Goal: Check status: Check status

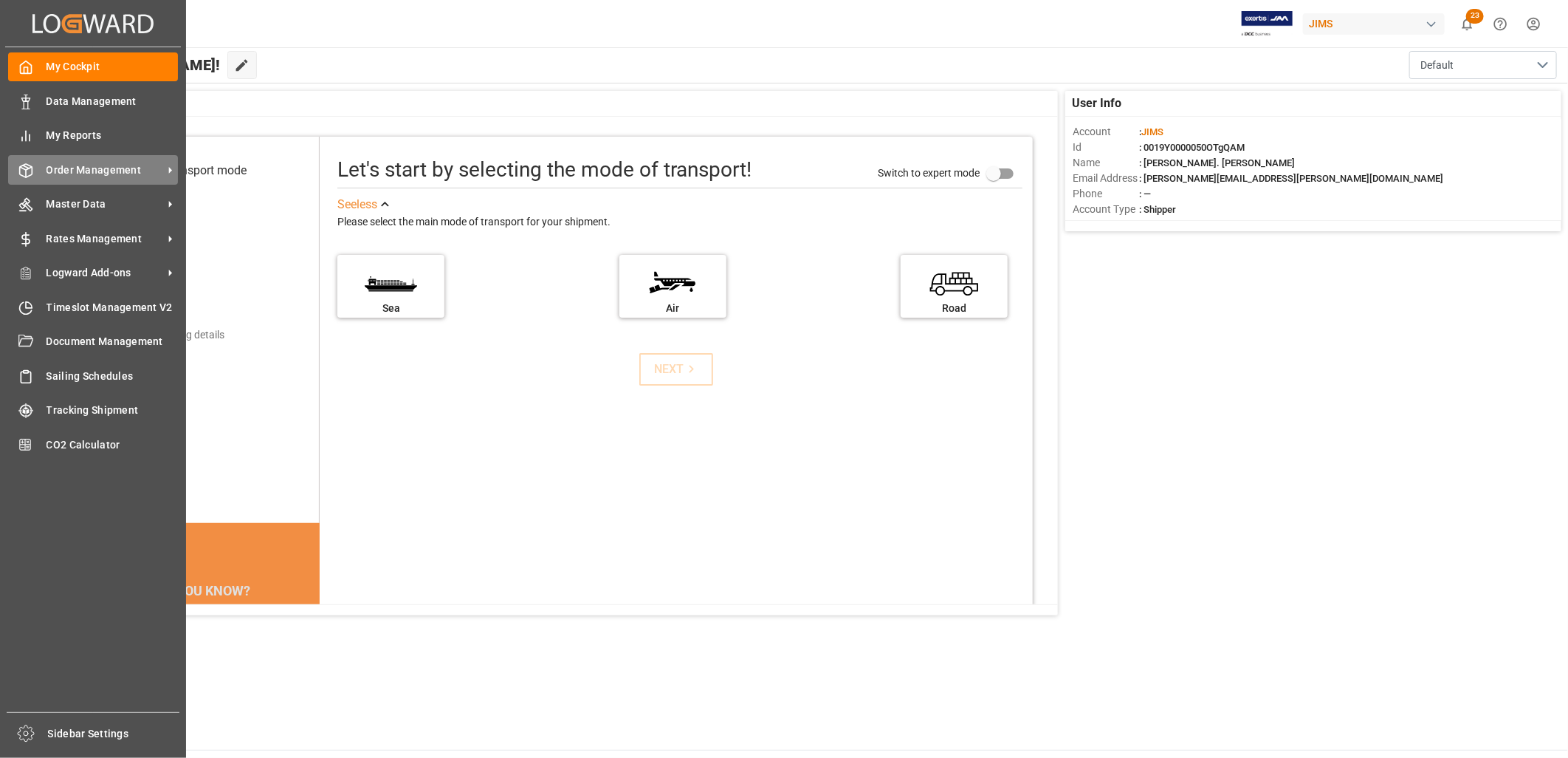
click at [75, 171] on span "Order Management" at bounding box center [105, 170] width 117 height 16
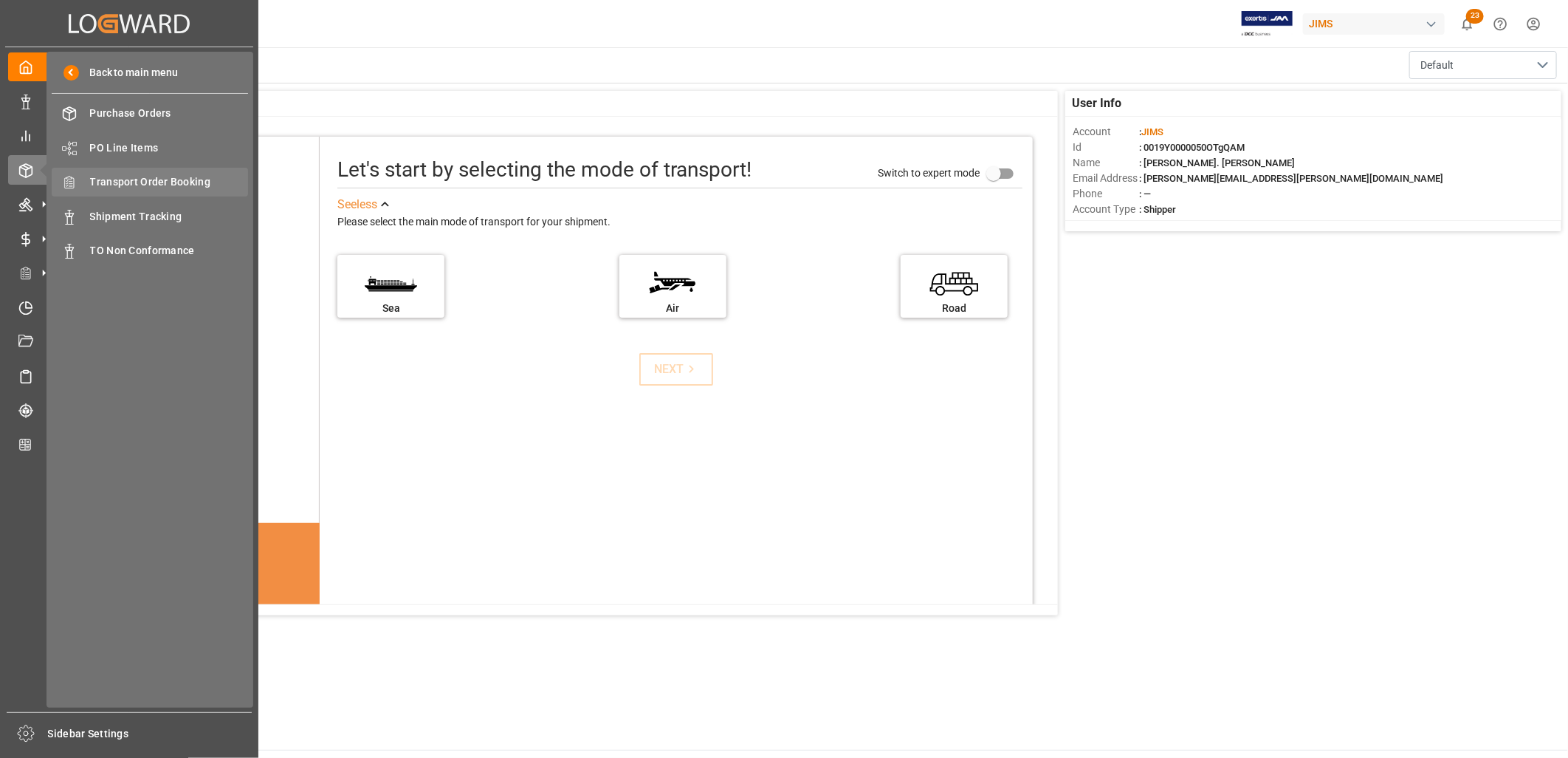
click at [159, 179] on span "Transport Order Booking" at bounding box center [170, 182] width 159 height 16
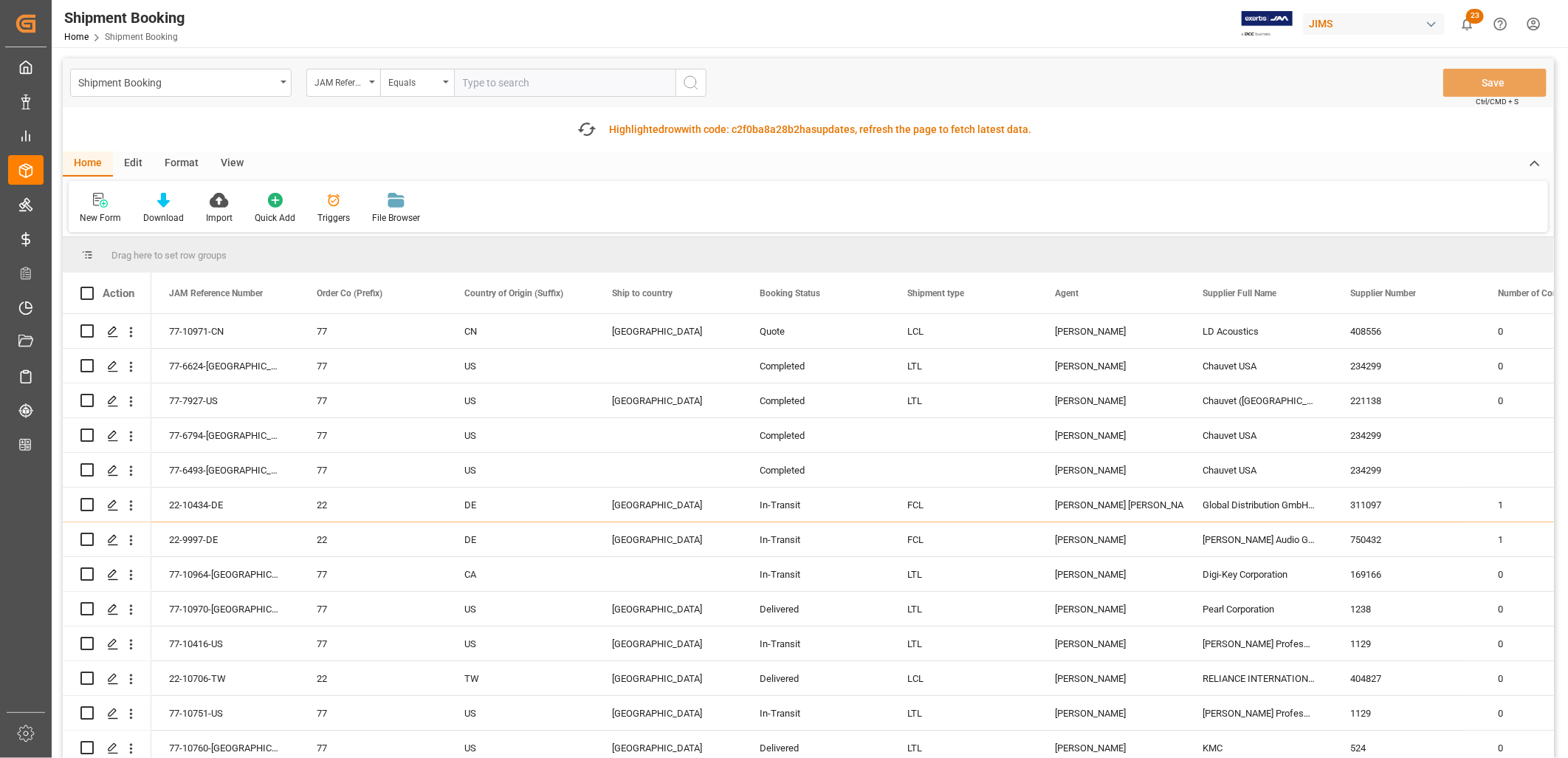
click at [480, 75] on input "text" at bounding box center [564, 82] width 222 height 28
type input "22-10577-MY"
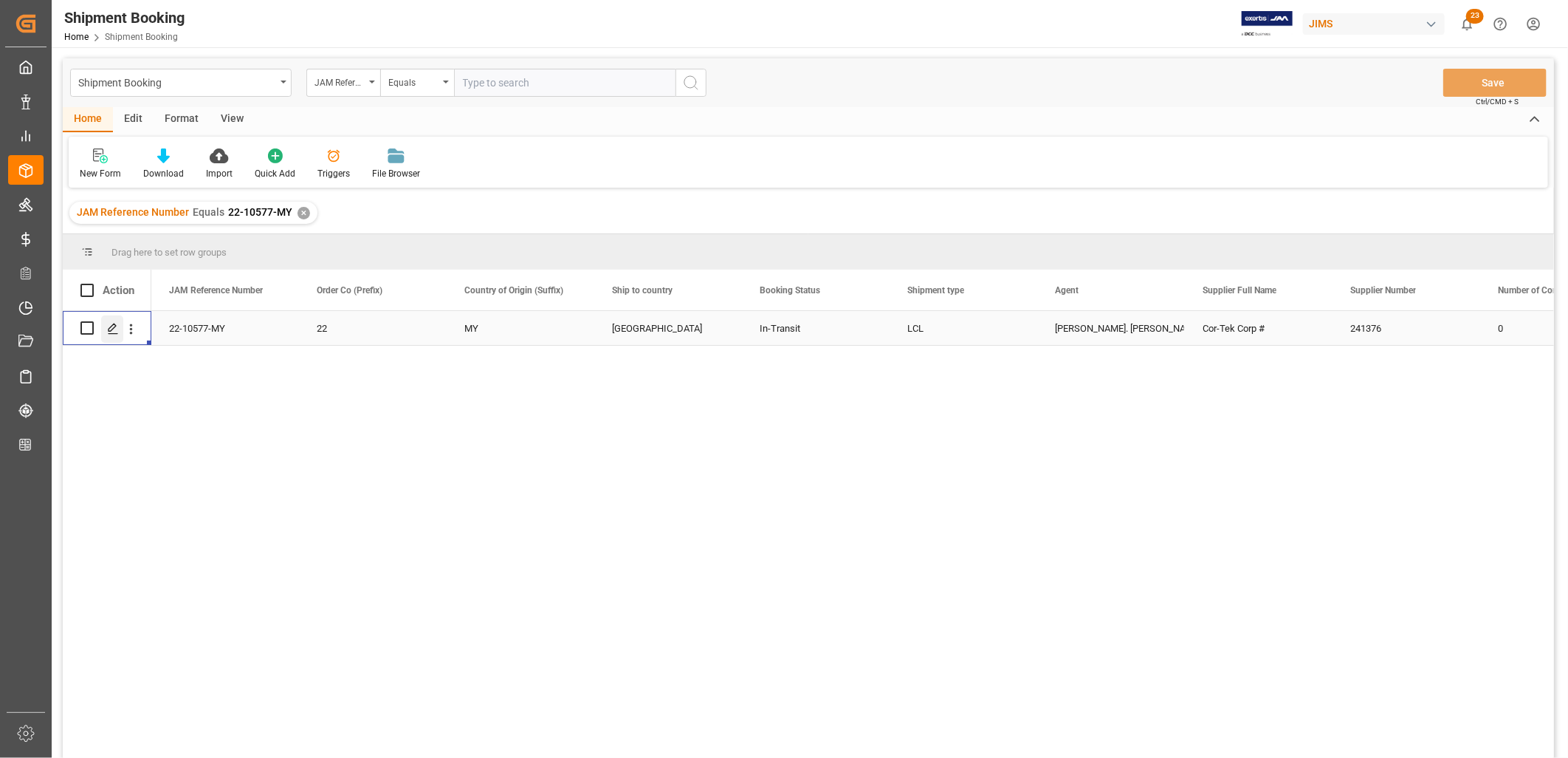
click at [110, 329] on icon "Press SPACE to select this row." at bounding box center [112, 328] width 12 height 12
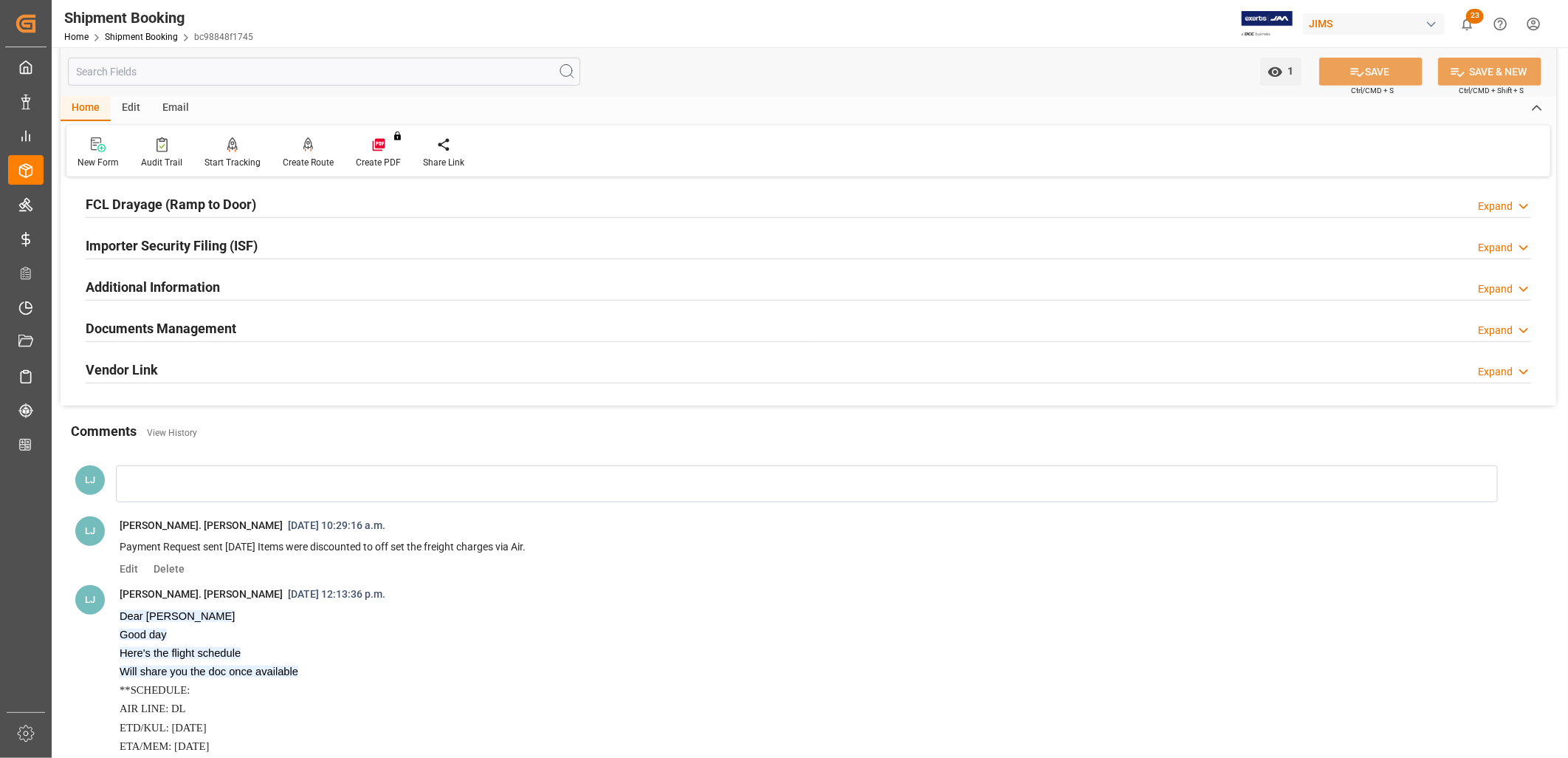
scroll to position [410, 0]
click at [222, 325] on h2 "Documents Management" at bounding box center [161, 325] width 151 height 20
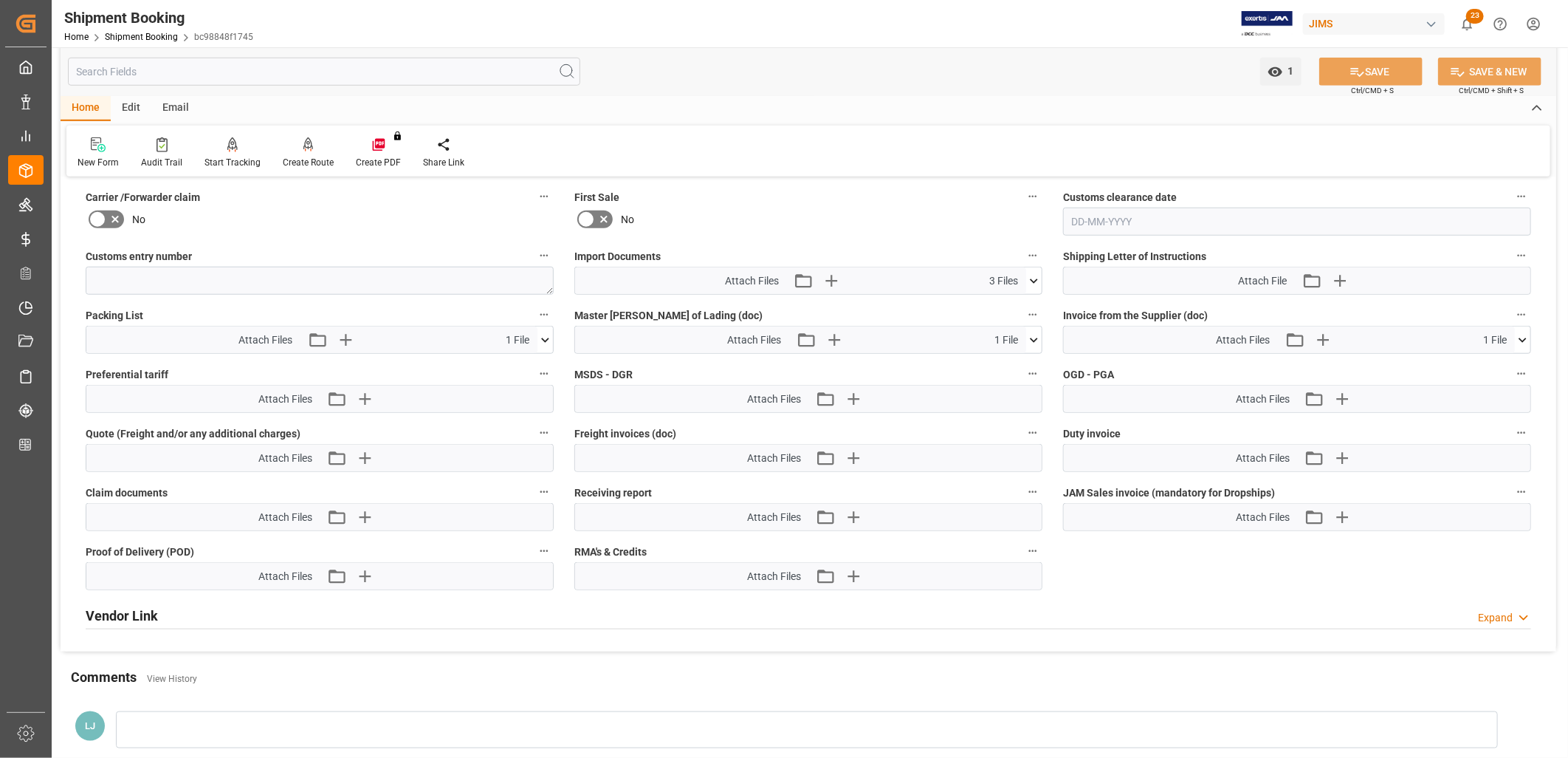
scroll to position [820, 0]
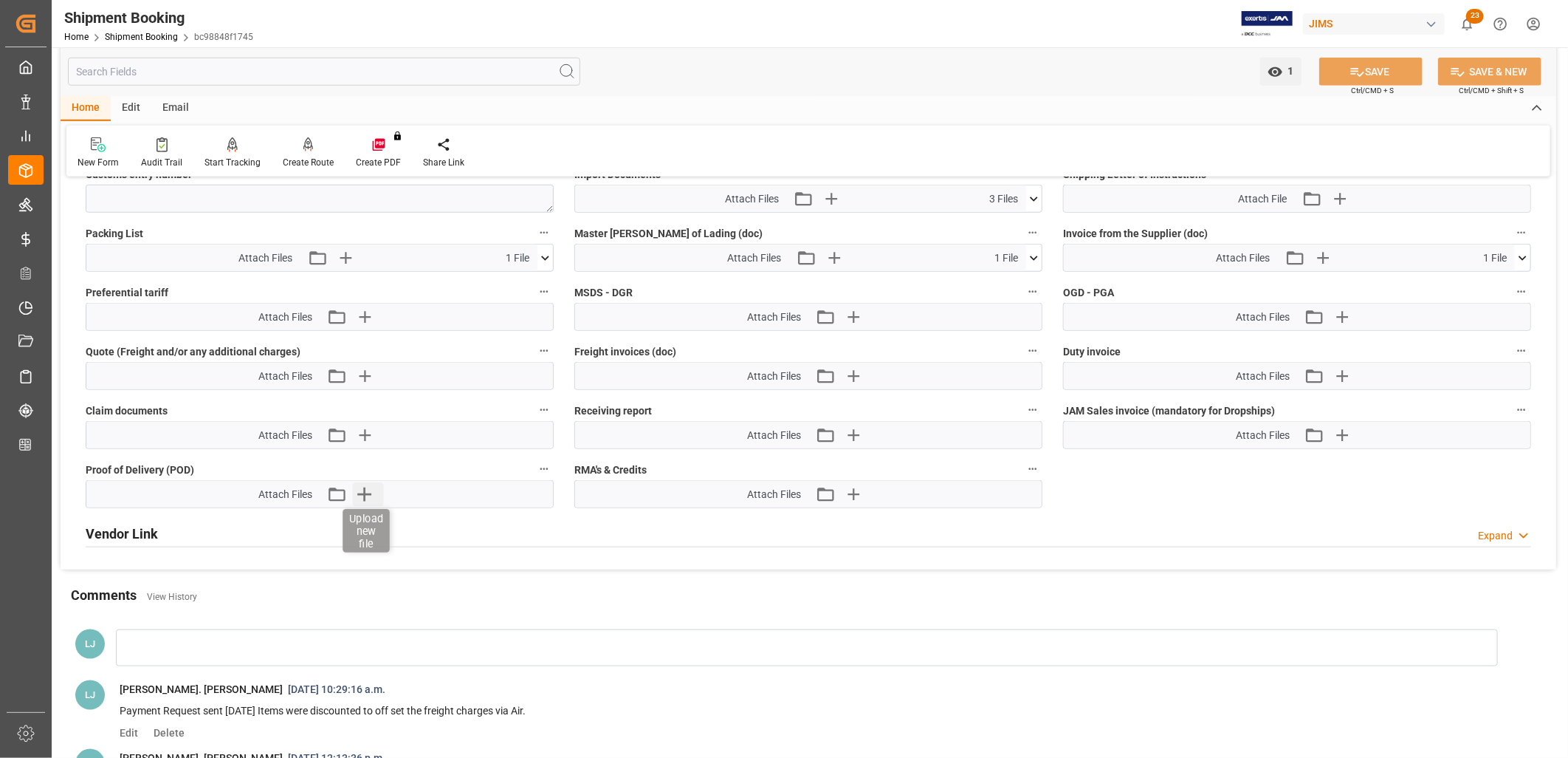
click at [363, 490] on icon "button" at bounding box center [365, 494] width 24 height 24
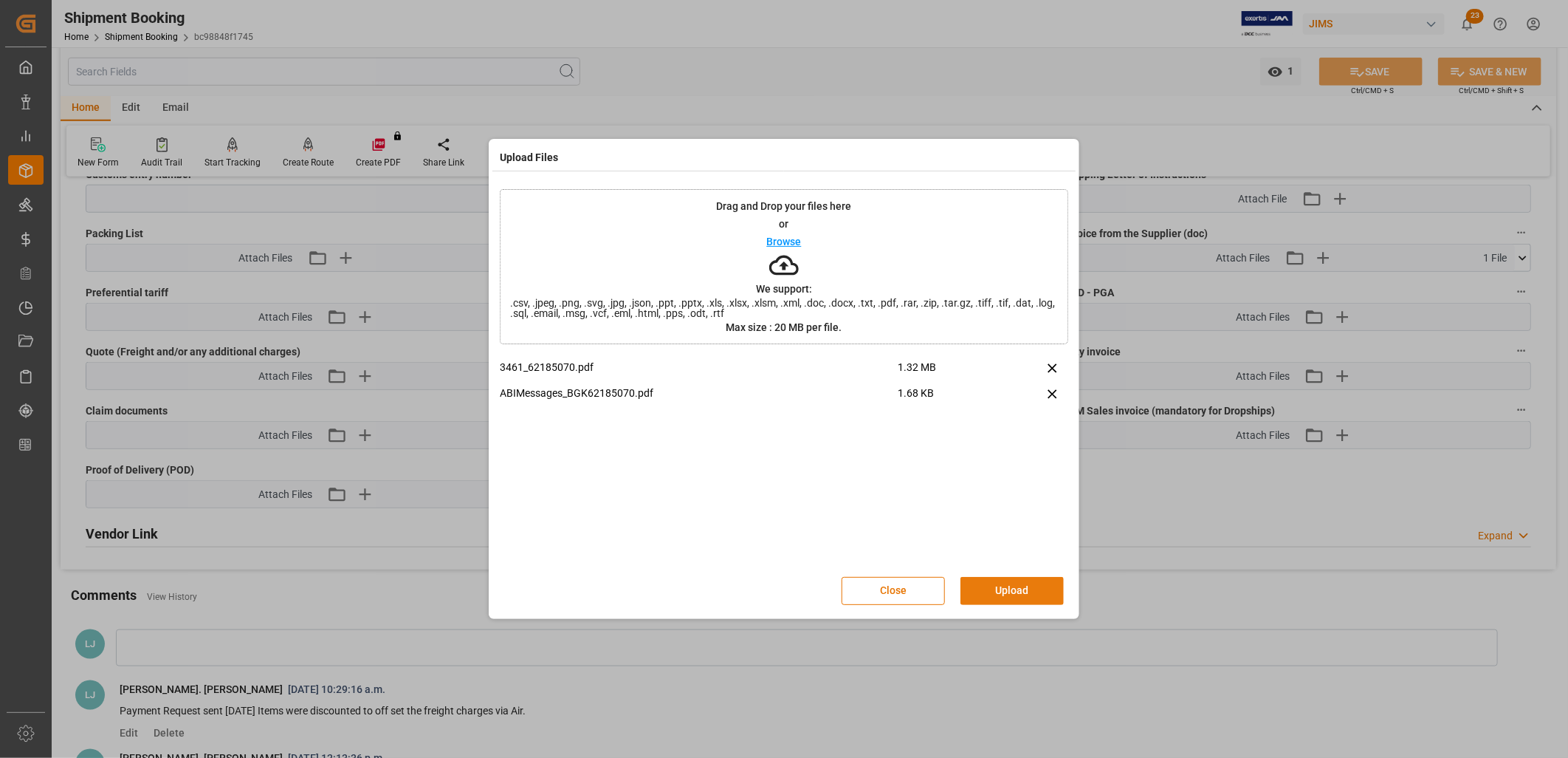
click at [1009, 589] on button "Upload" at bounding box center [1011, 591] width 103 height 28
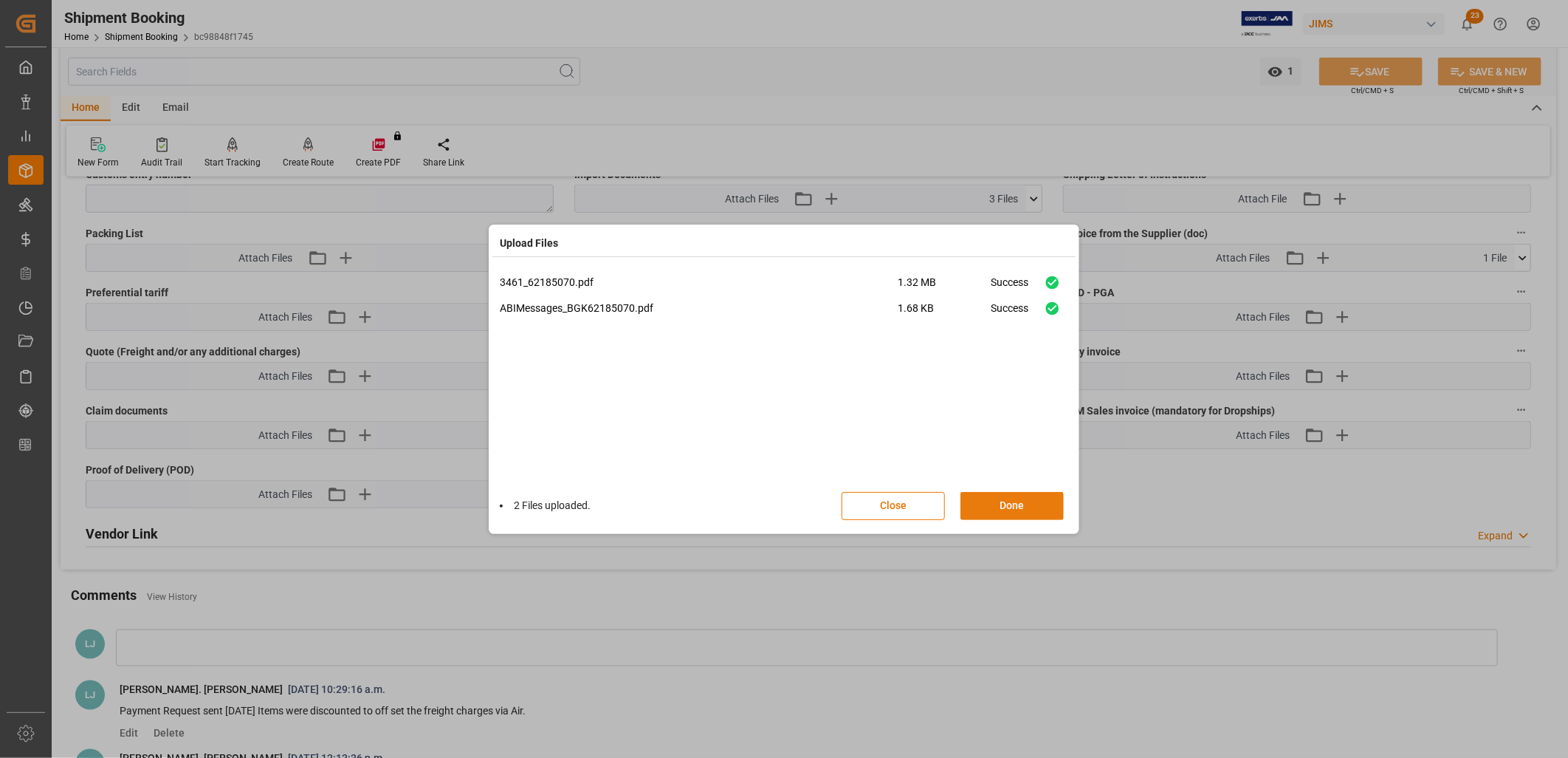
click at [1038, 502] on button "Done" at bounding box center [1011, 506] width 103 height 28
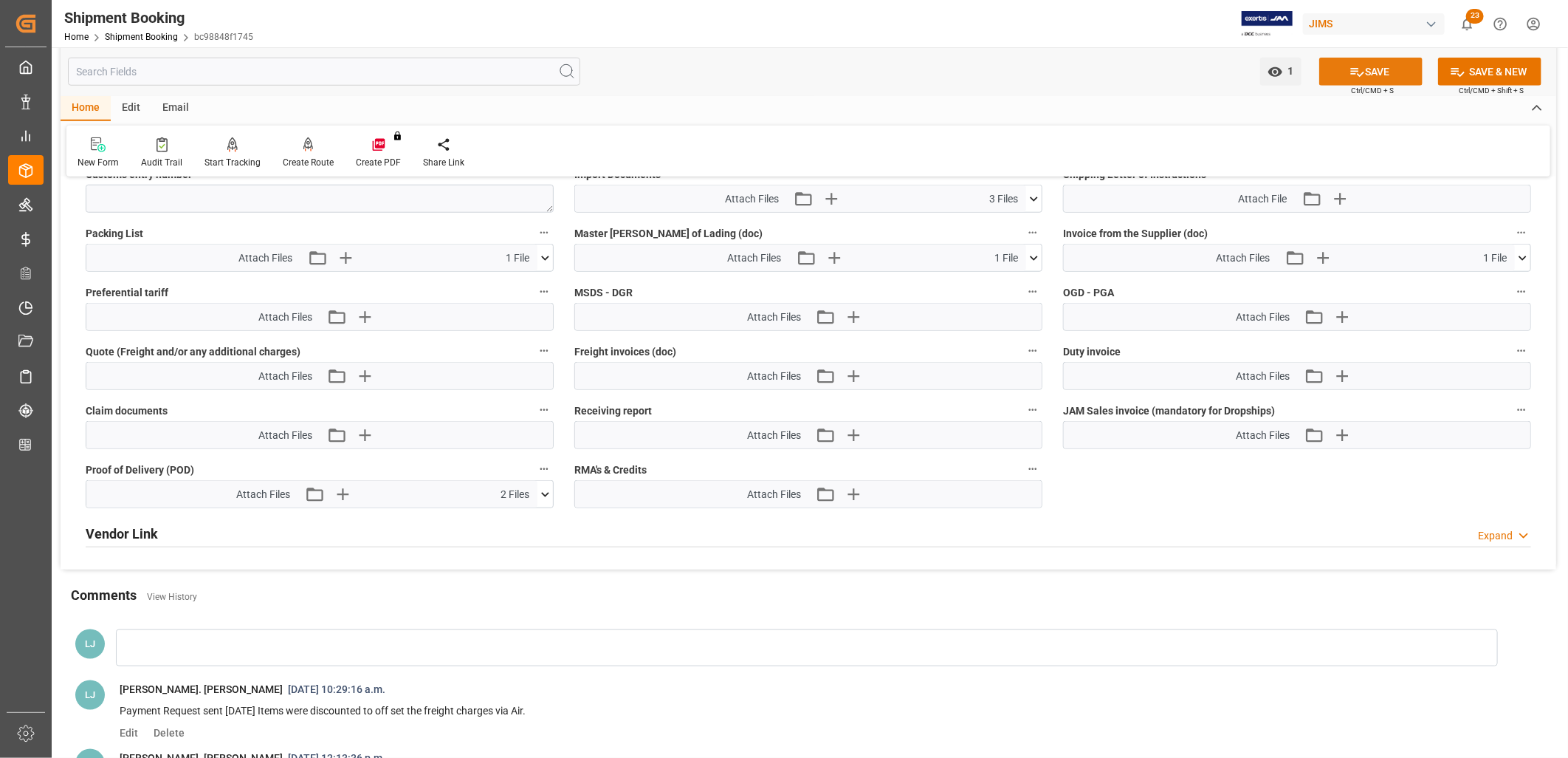
click at [1384, 69] on button "SAVE" at bounding box center [1370, 71] width 103 height 28
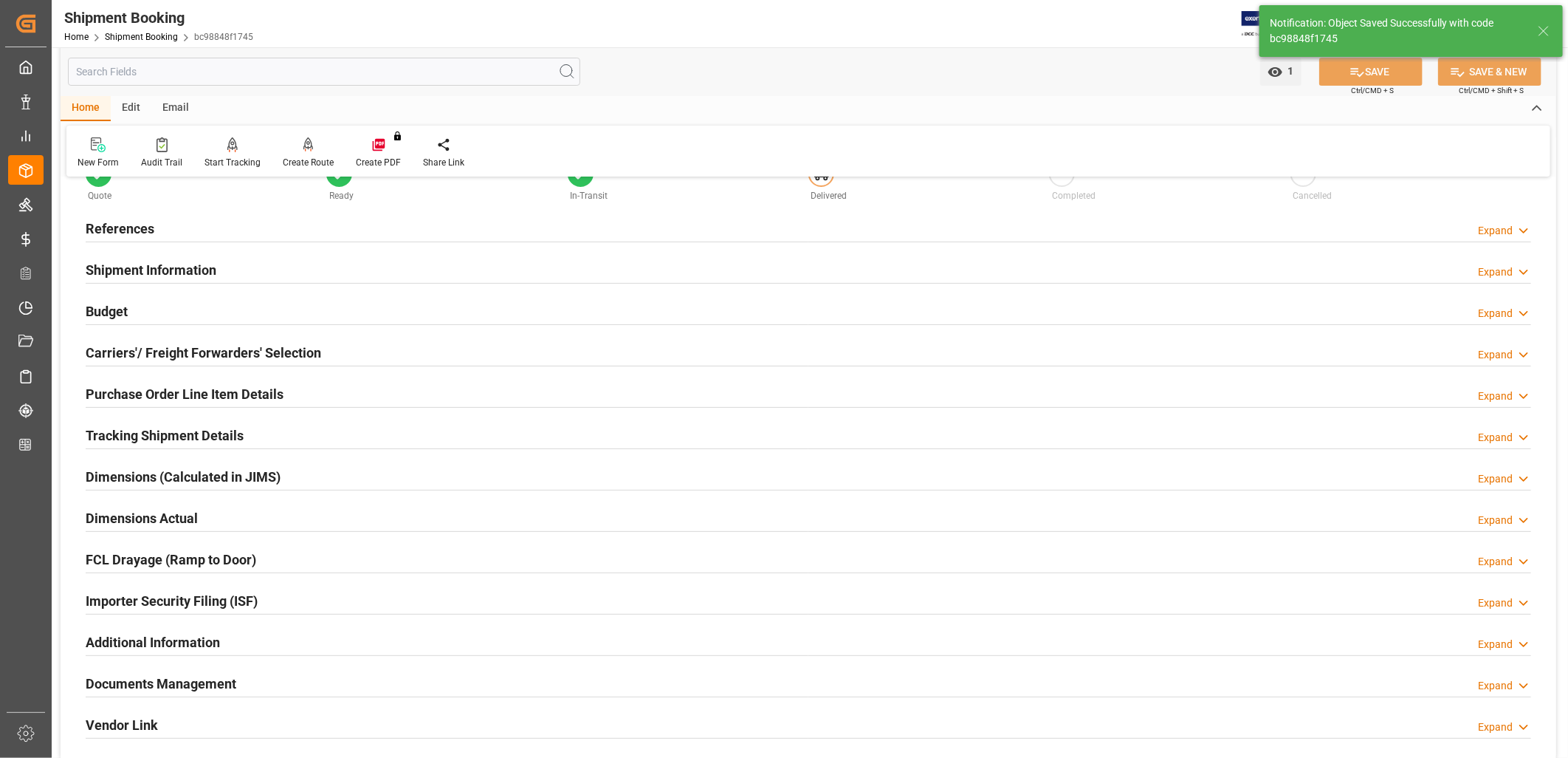
scroll to position [0, 0]
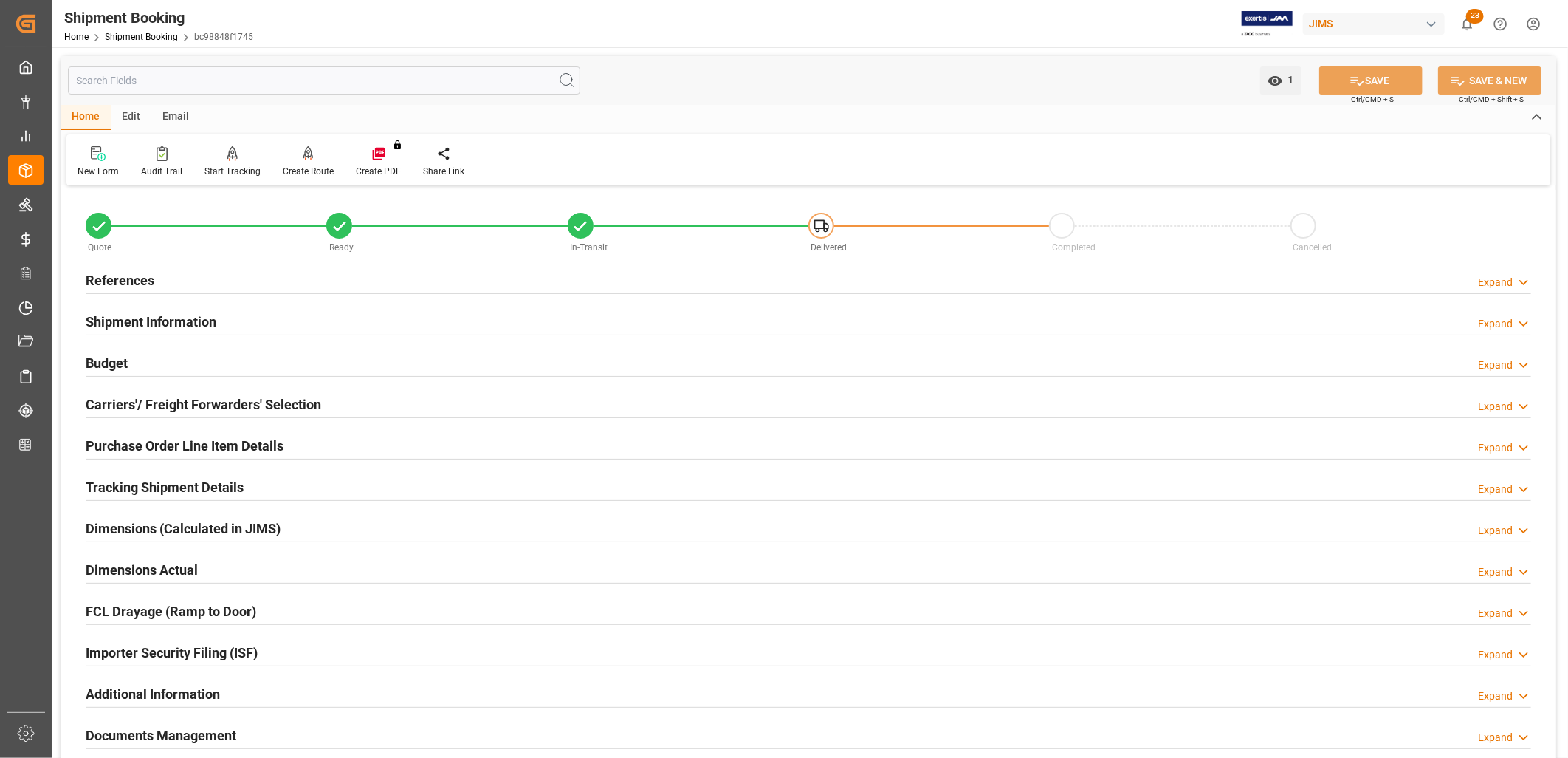
click at [117, 362] on h2 "Budget" at bounding box center [107, 363] width 42 height 20
click at [138, 278] on h2 "References" at bounding box center [120, 280] width 68 height 20
